Goal: Information Seeking & Learning: Learn about a topic

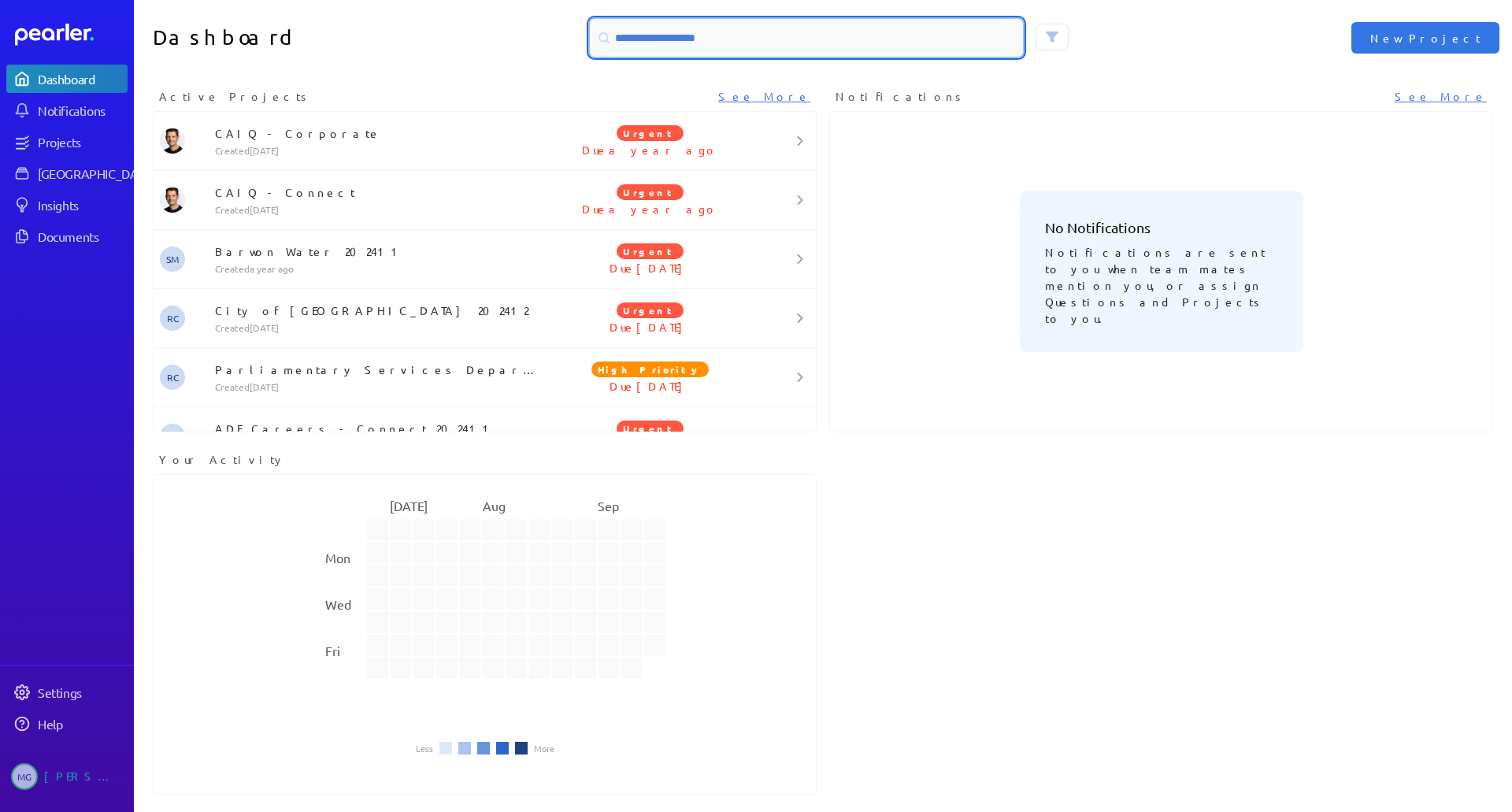
click at [791, 38] on input at bounding box center [807, 38] width 433 height 38
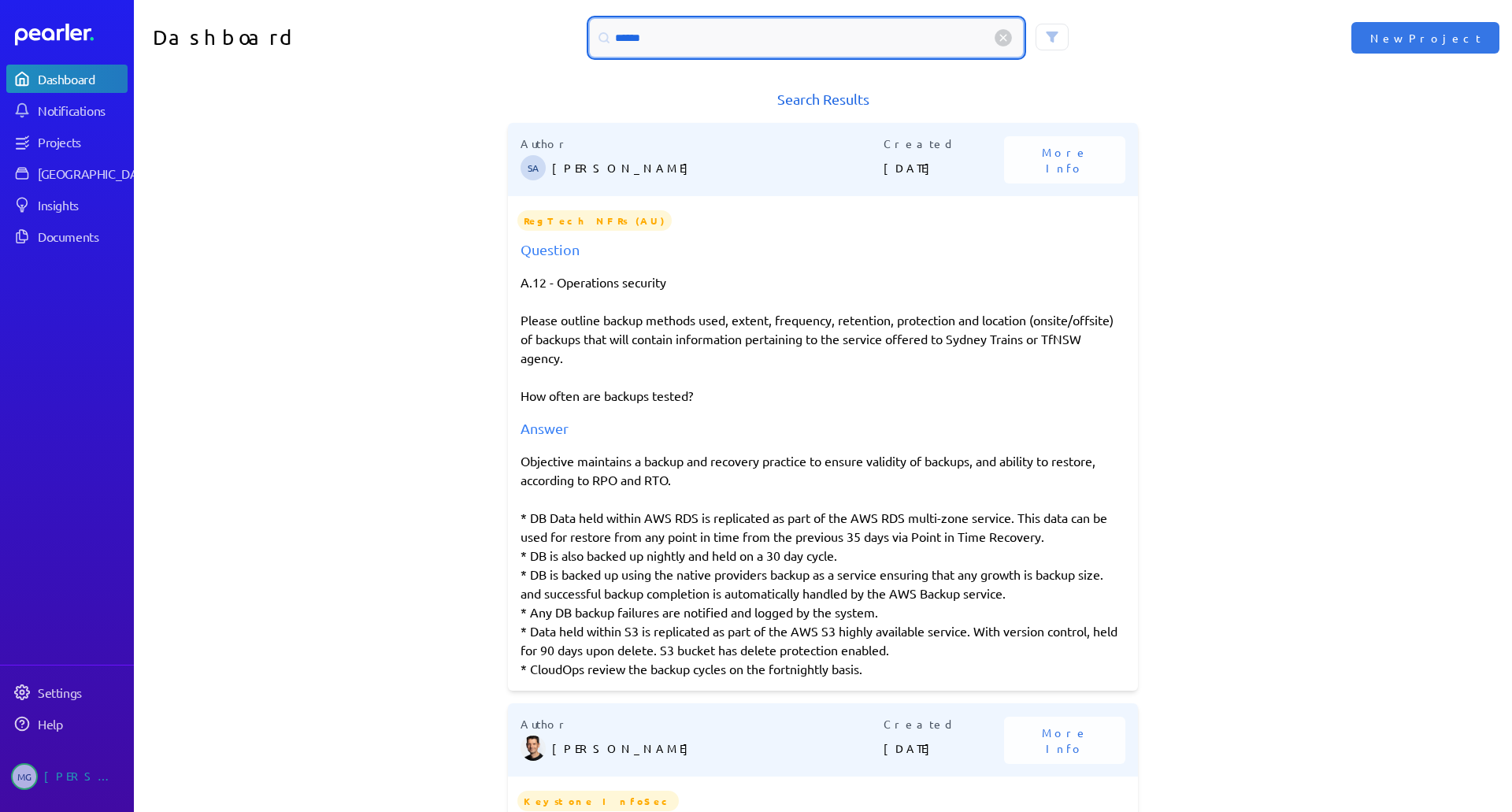
click at [765, 25] on input "******" at bounding box center [807, 38] width 433 height 38
type input "**********"
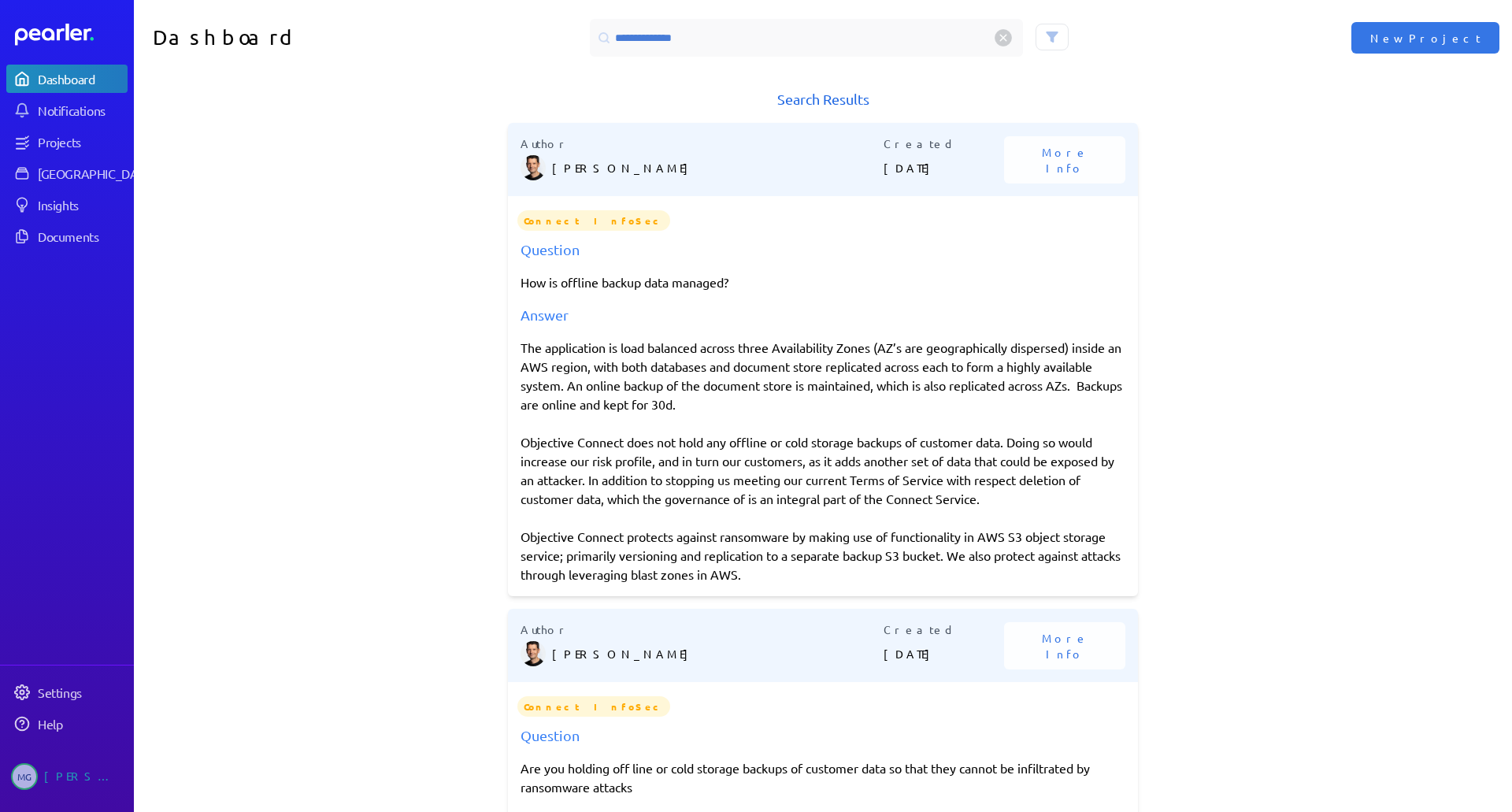
click at [1244, 281] on div "Search Results Author [PERSON_NAME] Created [DATE] More Info Connect InfoSec Qu…" at bounding box center [822, 456] width 1378 height 736
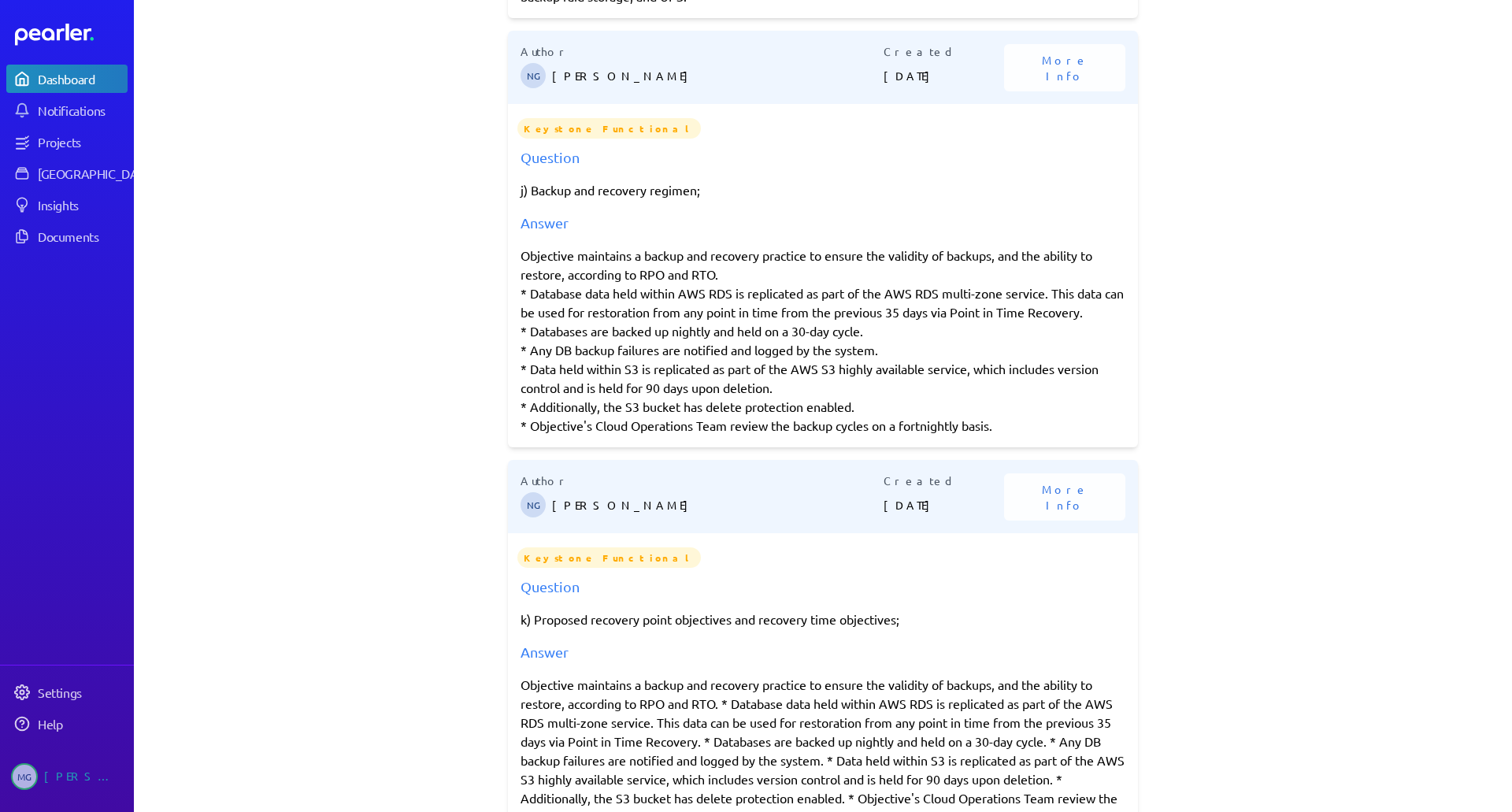
scroll to position [3874, 0]
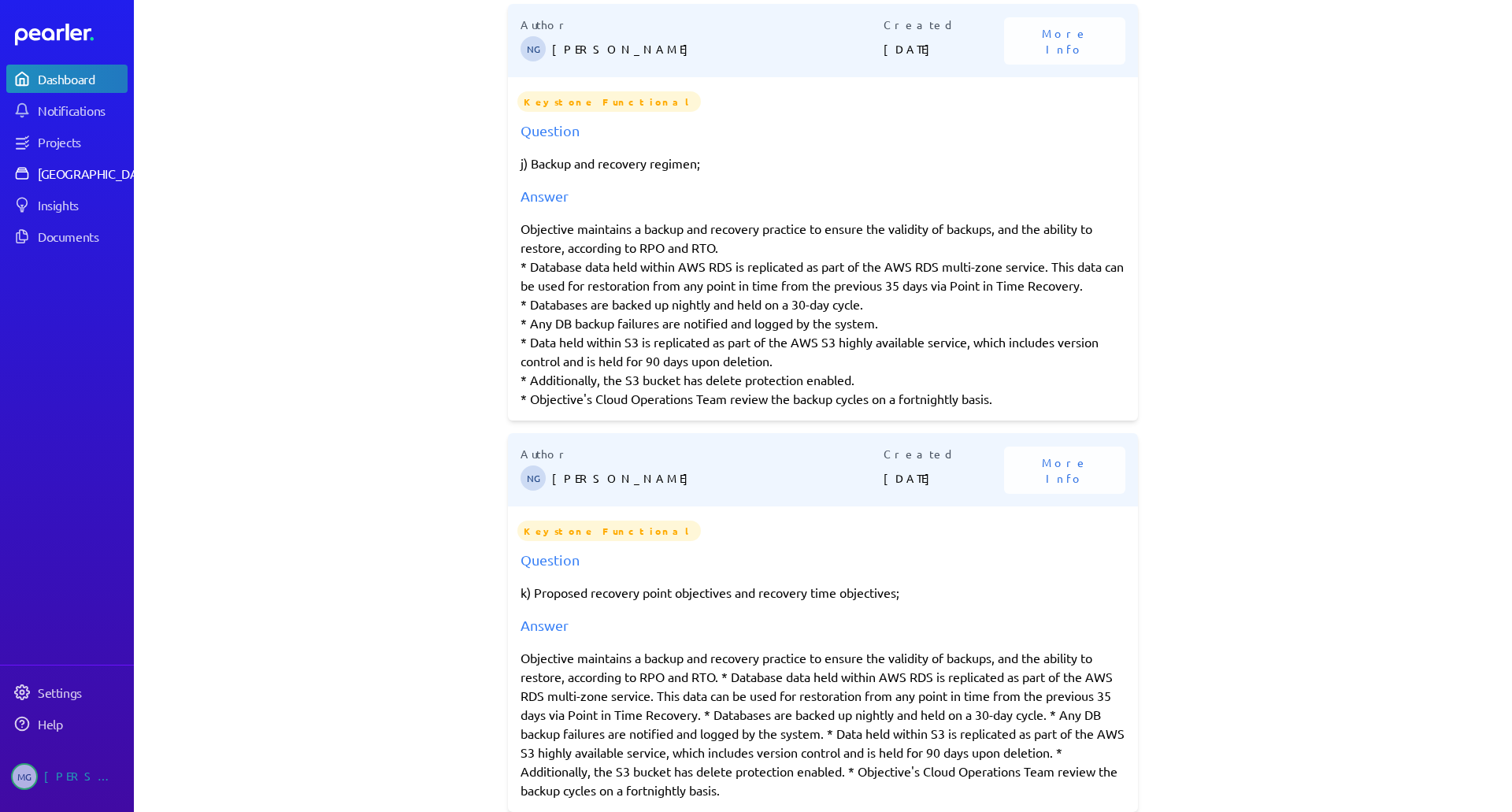
click at [105, 170] on div "[GEOGRAPHIC_DATA]" at bounding box center [97, 173] width 117 height 16
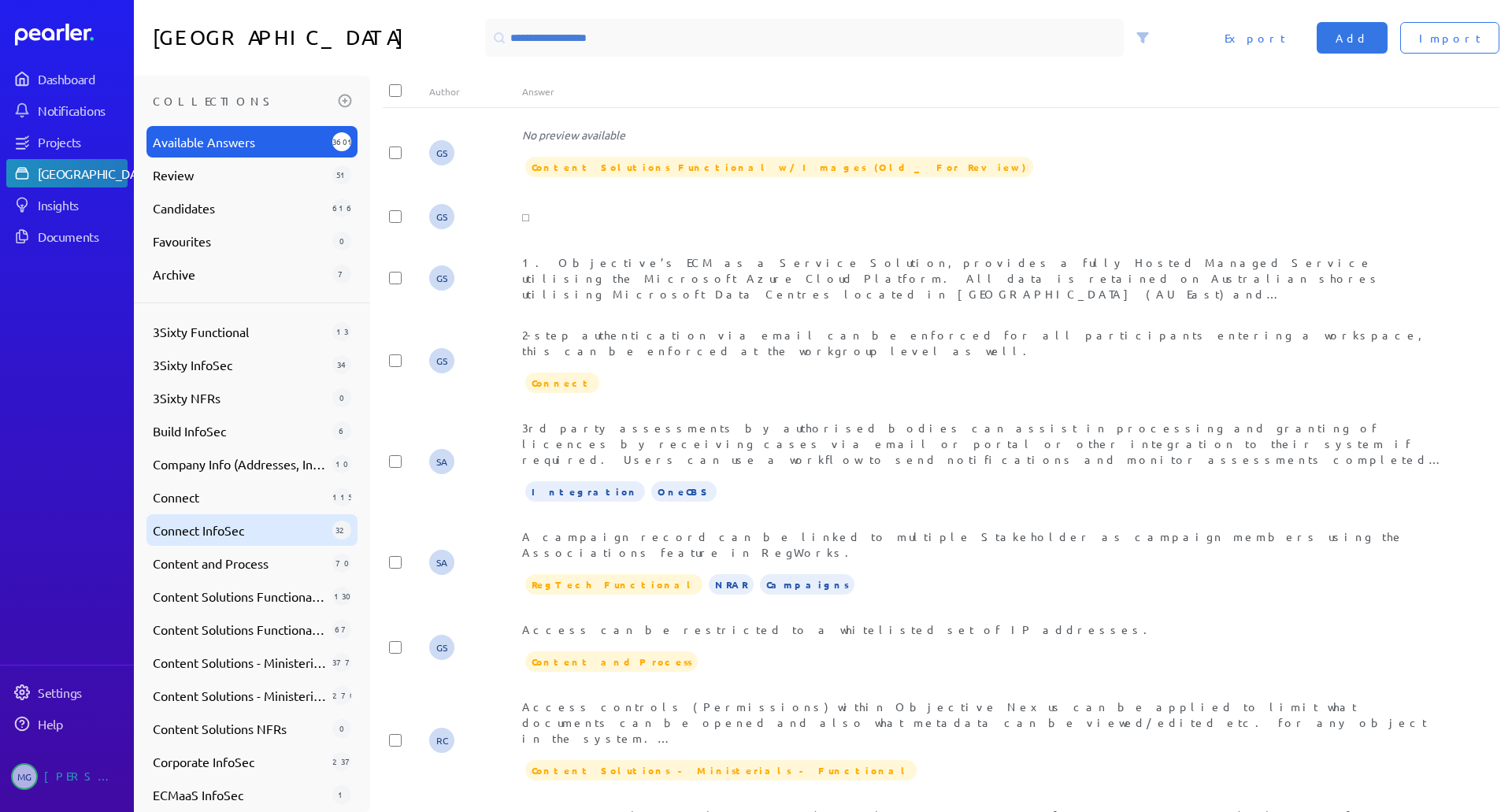
click at [250, 542] on div "Connect InfoSec 32" at bounding box center [252, 530] width 211 height 32
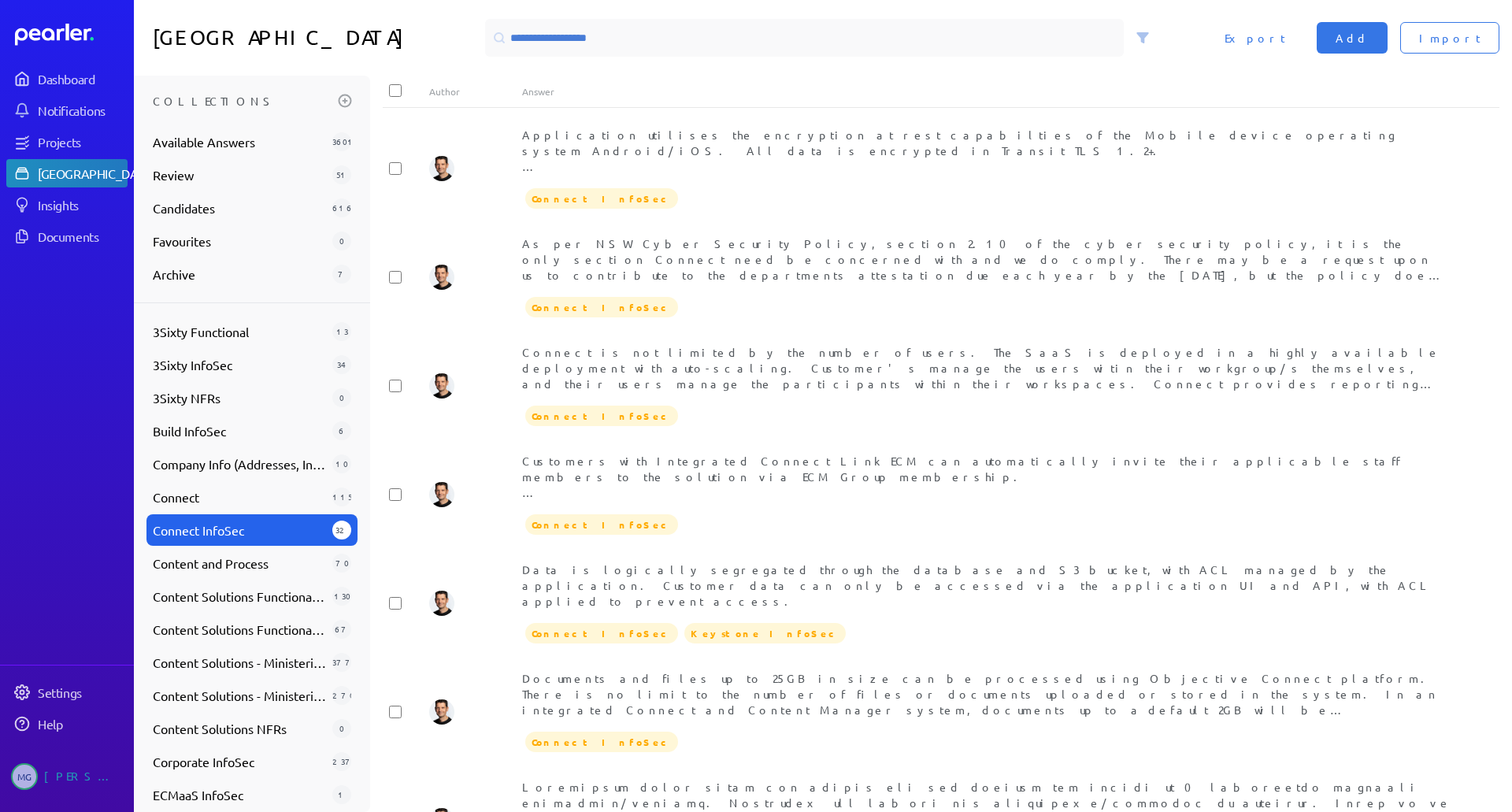
click at [213, 528] on span "Connect InfoSec" at bounding box center [239, 530] width 173 height 19
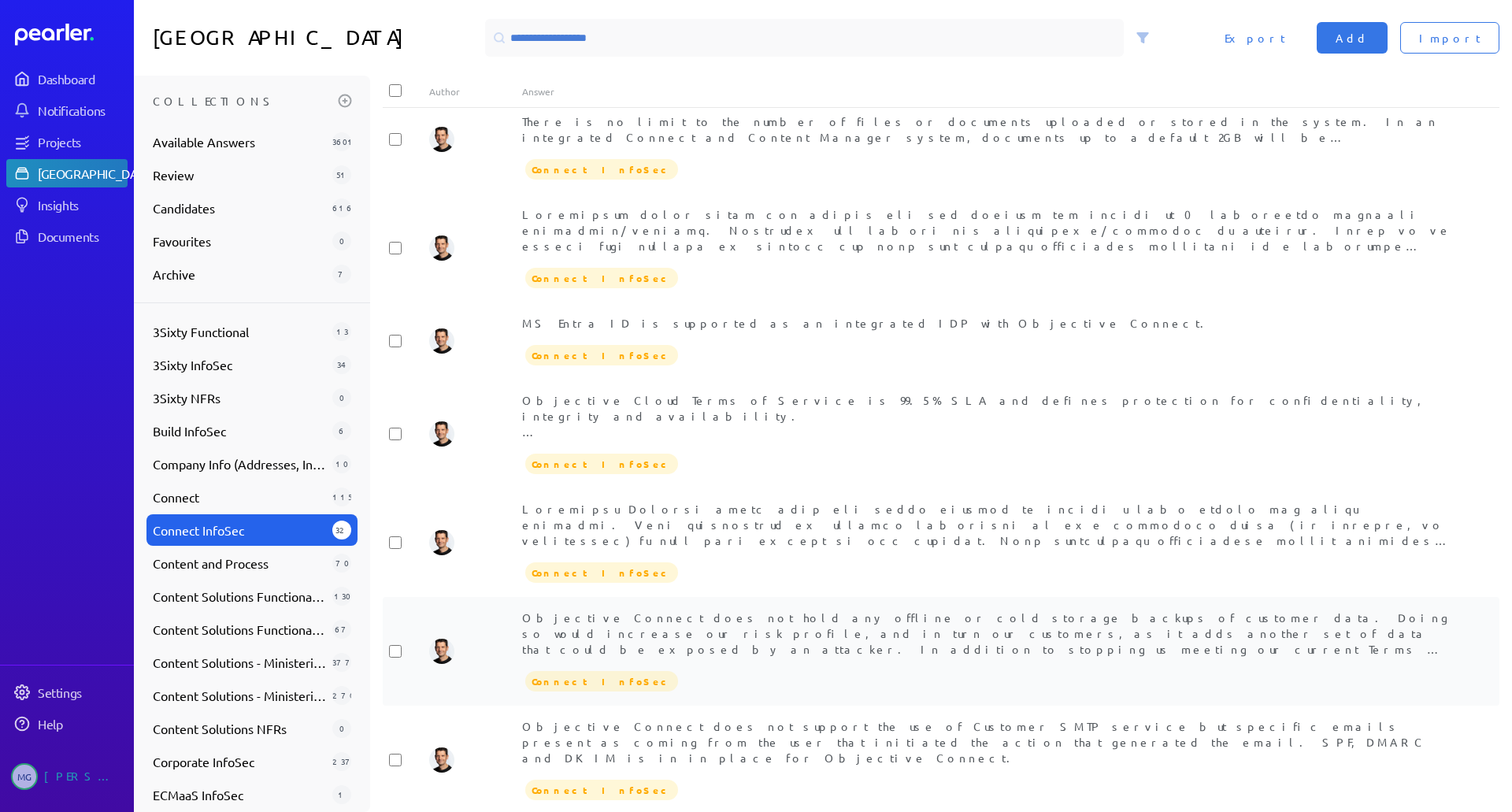
click at [721, 609] on div "Objective Connect does not hold any offline or cold storage backups of customer…" at bounding box center [987, 633] width 931 height 47
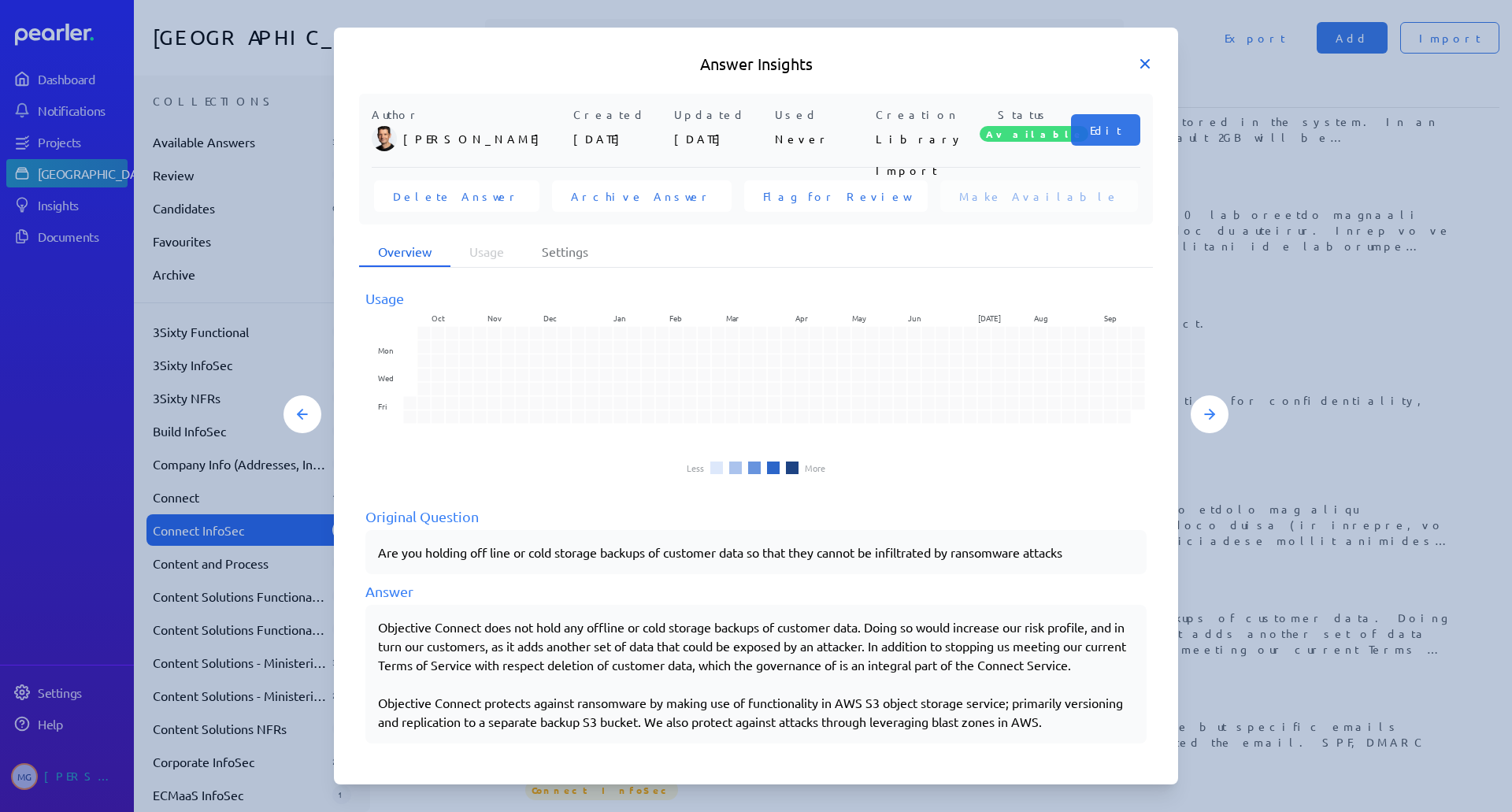
click at [1142, 60] on icon at bounding box center [1145, 63] width 8 height 8
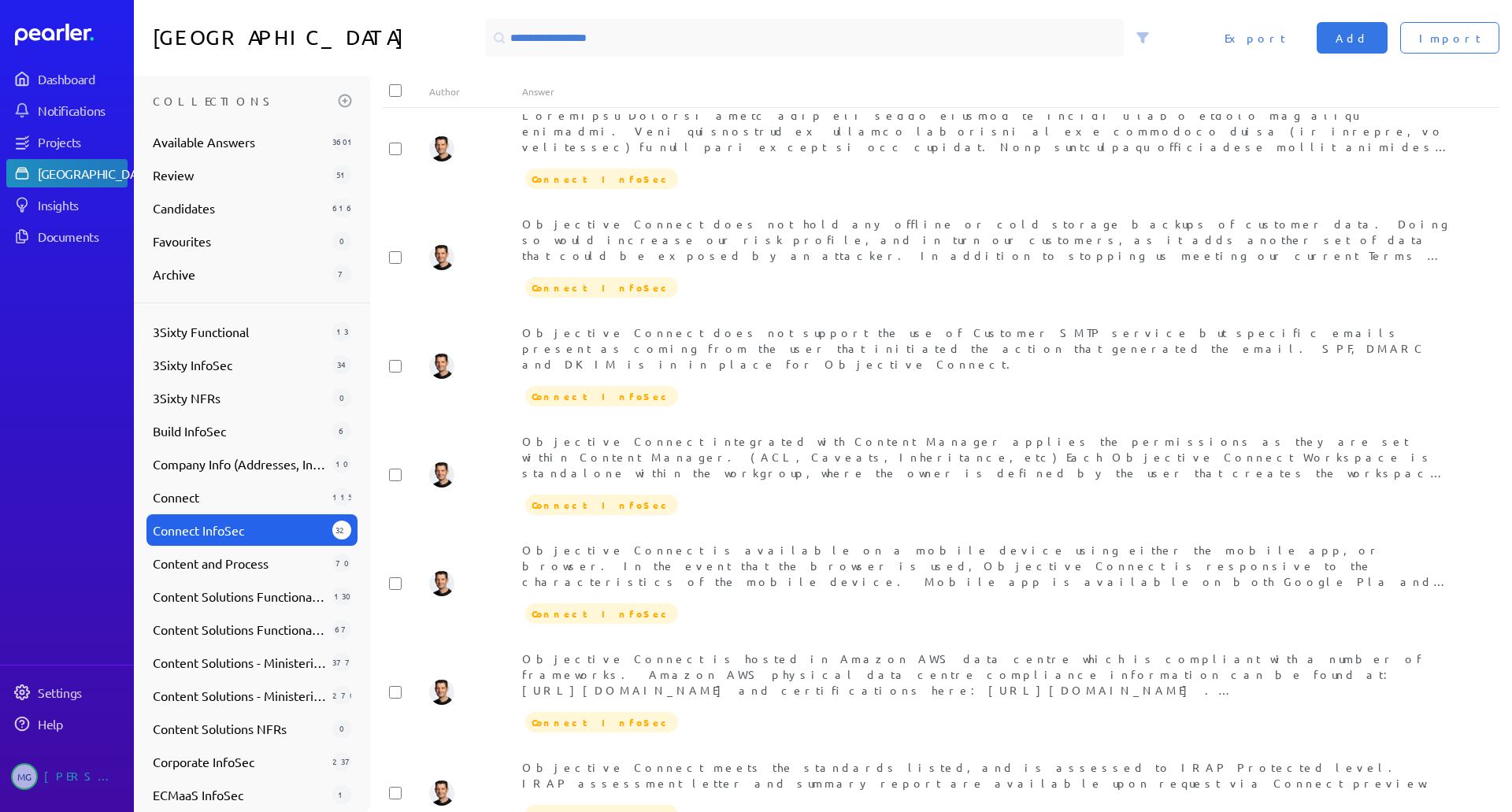
scroll to position [1954, 0]
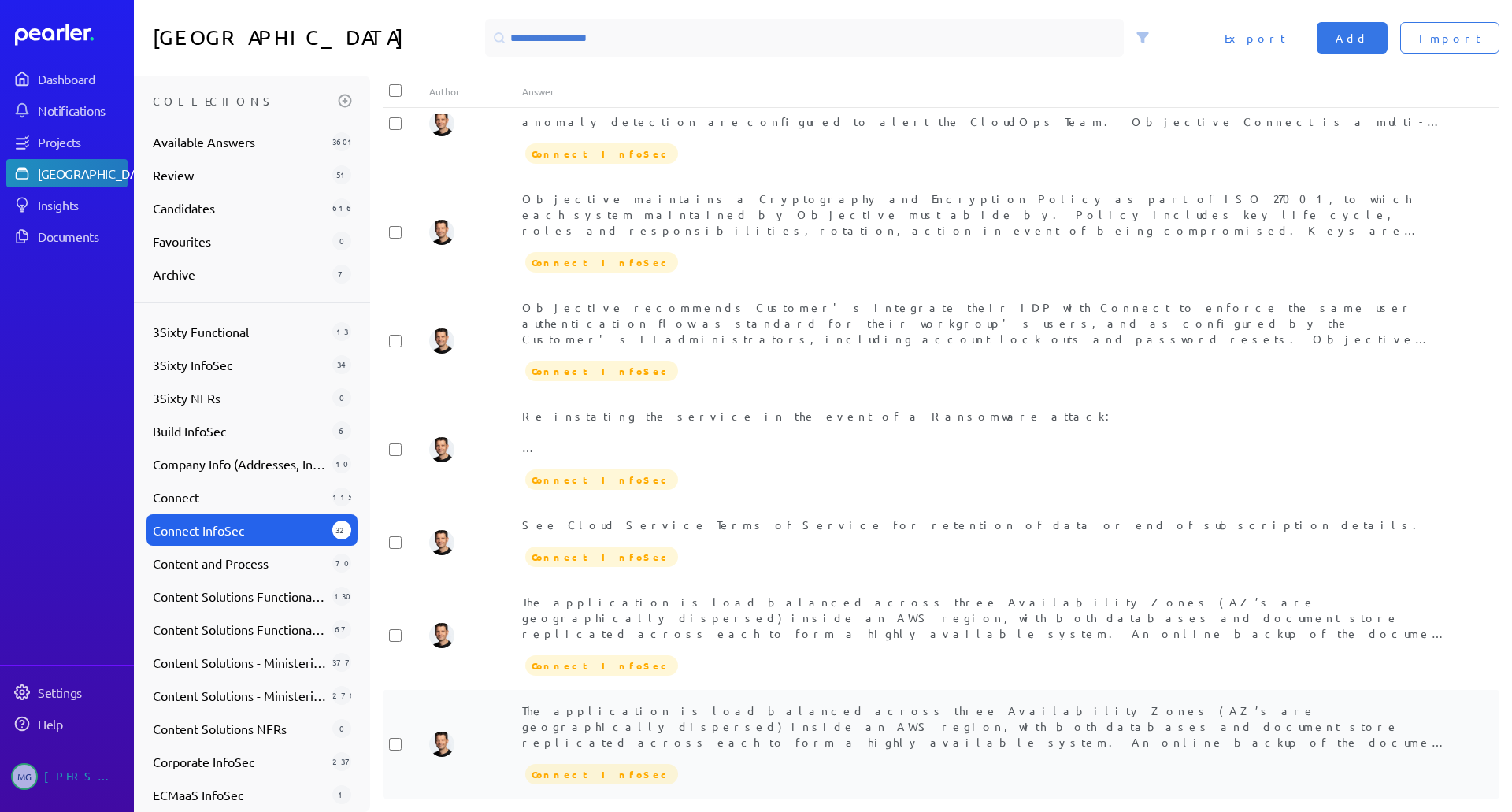
click at [947, 702] on div "The application is load balanced across three Availability Zones (AZ’s are geog…" at bounding box center [987, 726] width 931 height 47
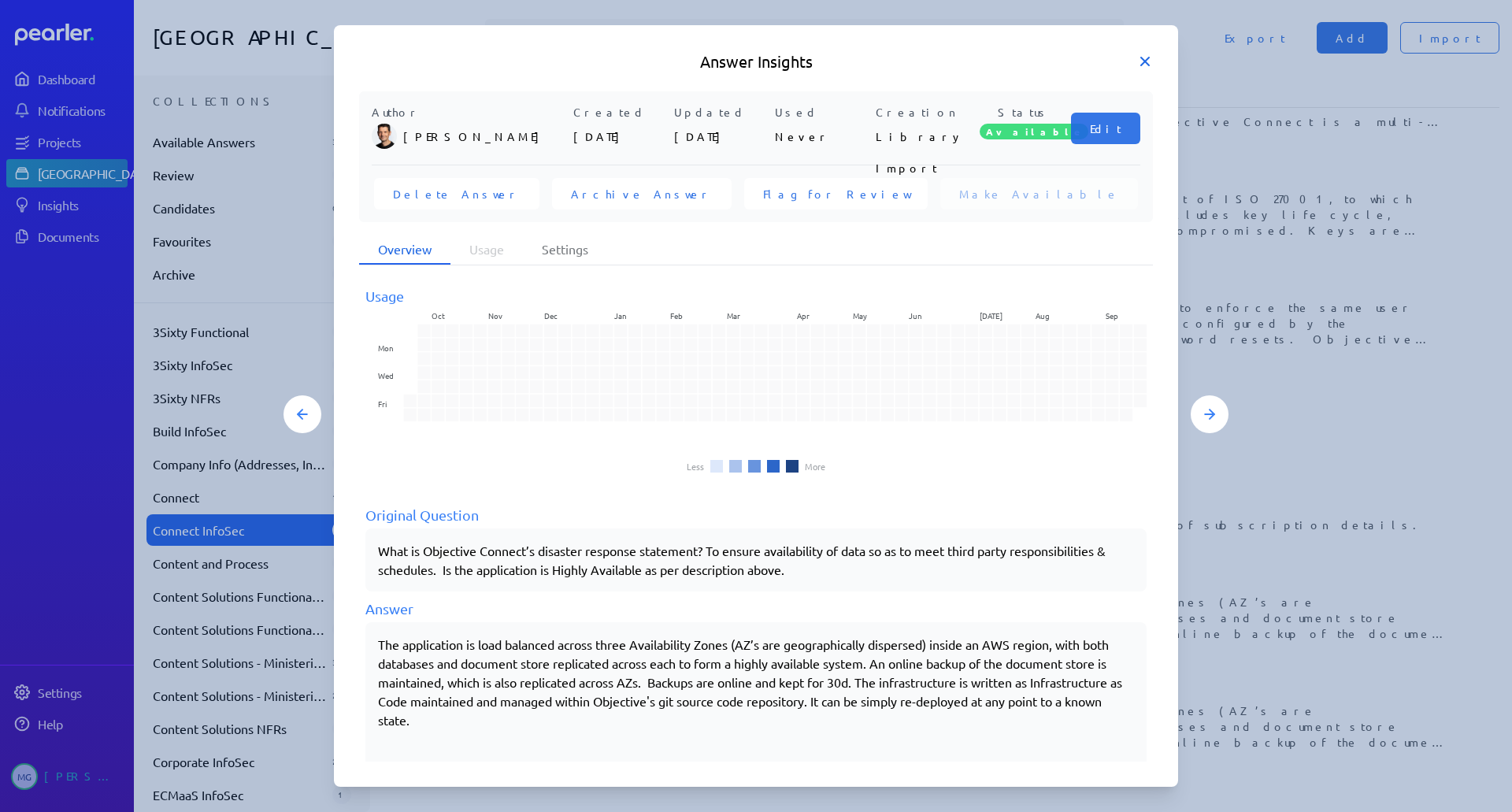
click at [1138, 60] on icon at bounding box center [1145, 61] width 16 height 16
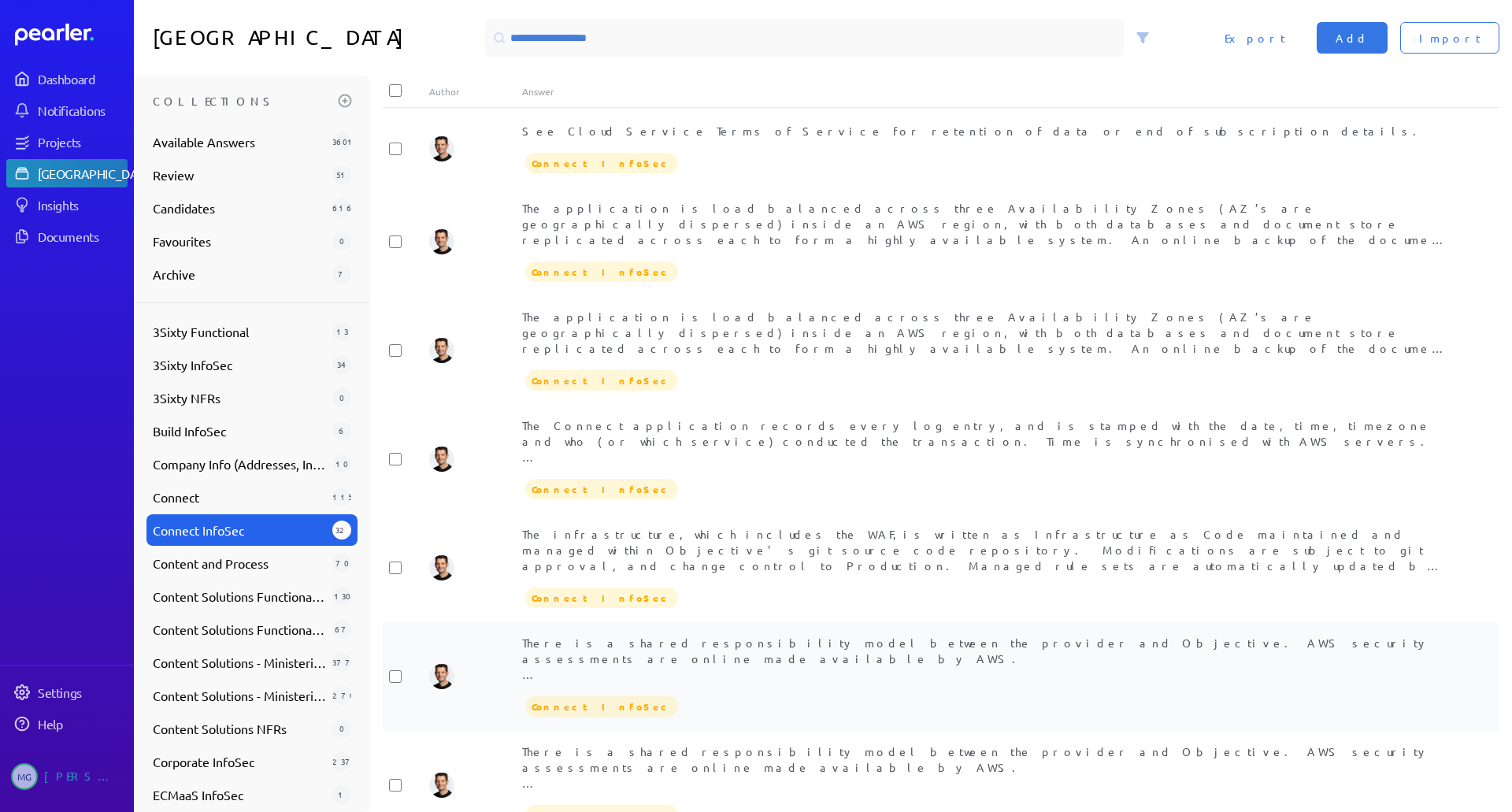
scroll to position [2469, 0]
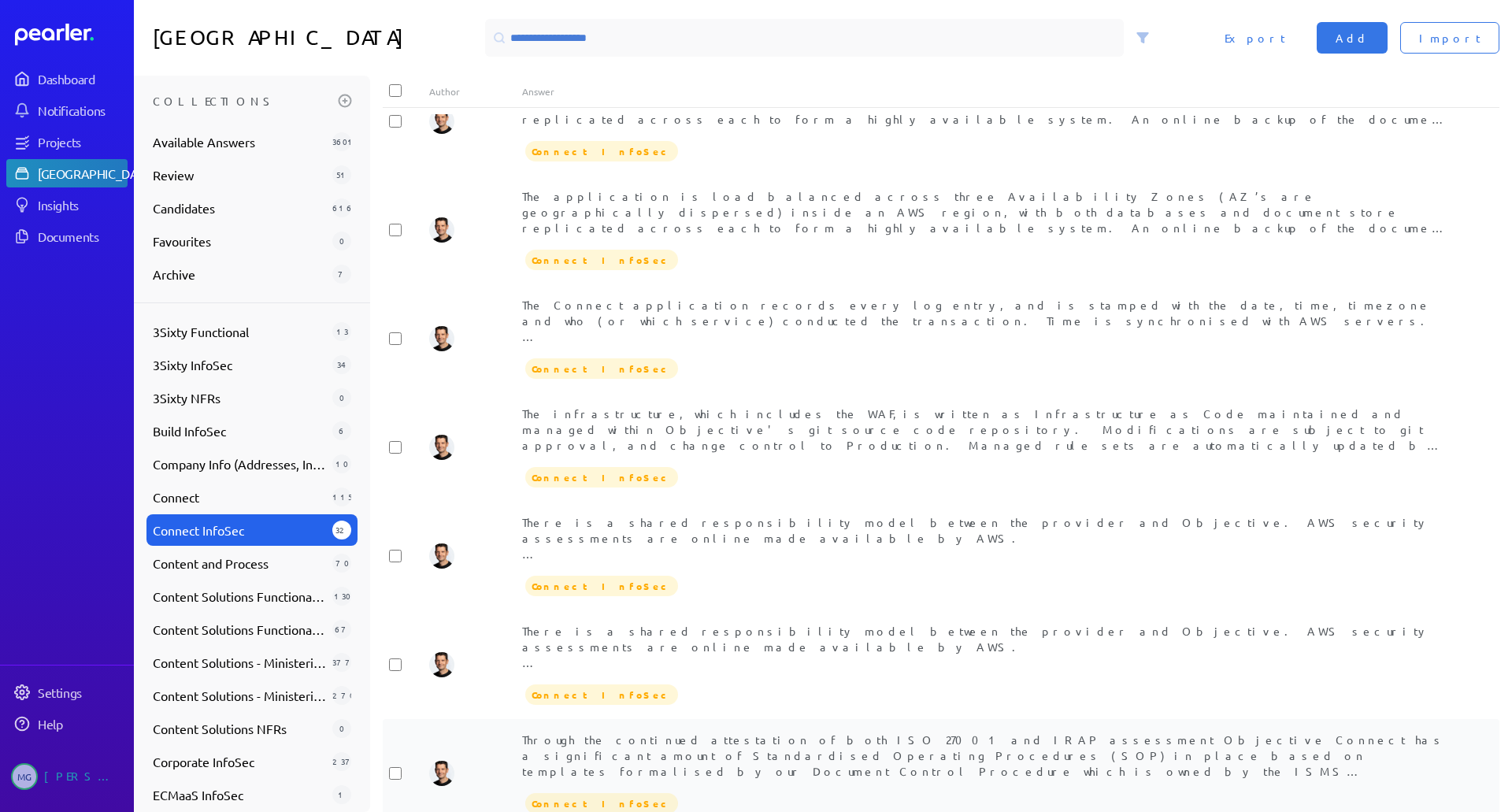
click at [1050, 732] on div "Through the continued attestation of both ISO 27001 and IRAP assessment Objecti…" at bounding box center [987, 755] width 931 height 47
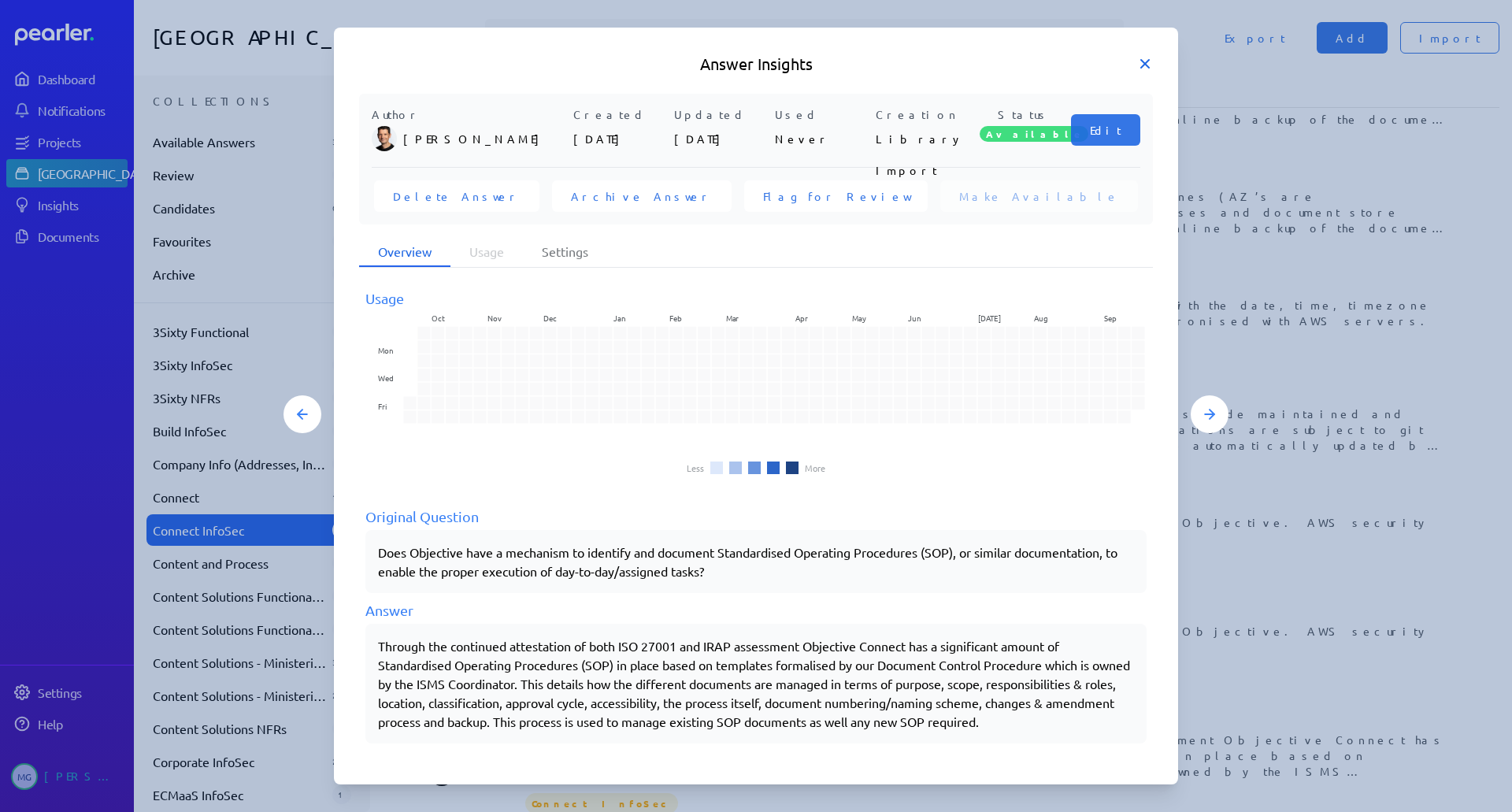
click at [1138, 64] on icon at bounding box center [1145, 64] width 16 height 16
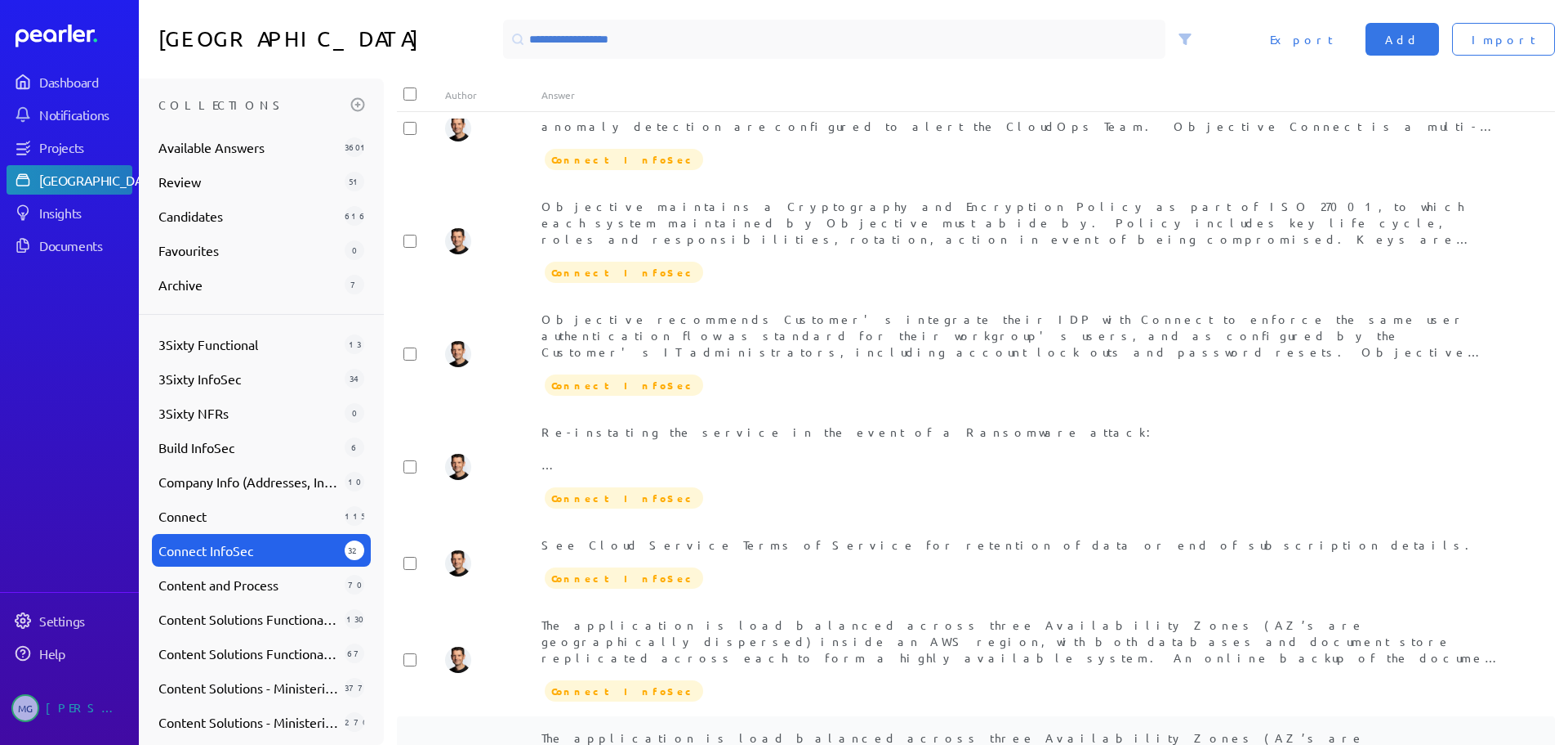
scroll to position [2028, 0]
